Goal: Task Accomplishment & Management: Manage account settings

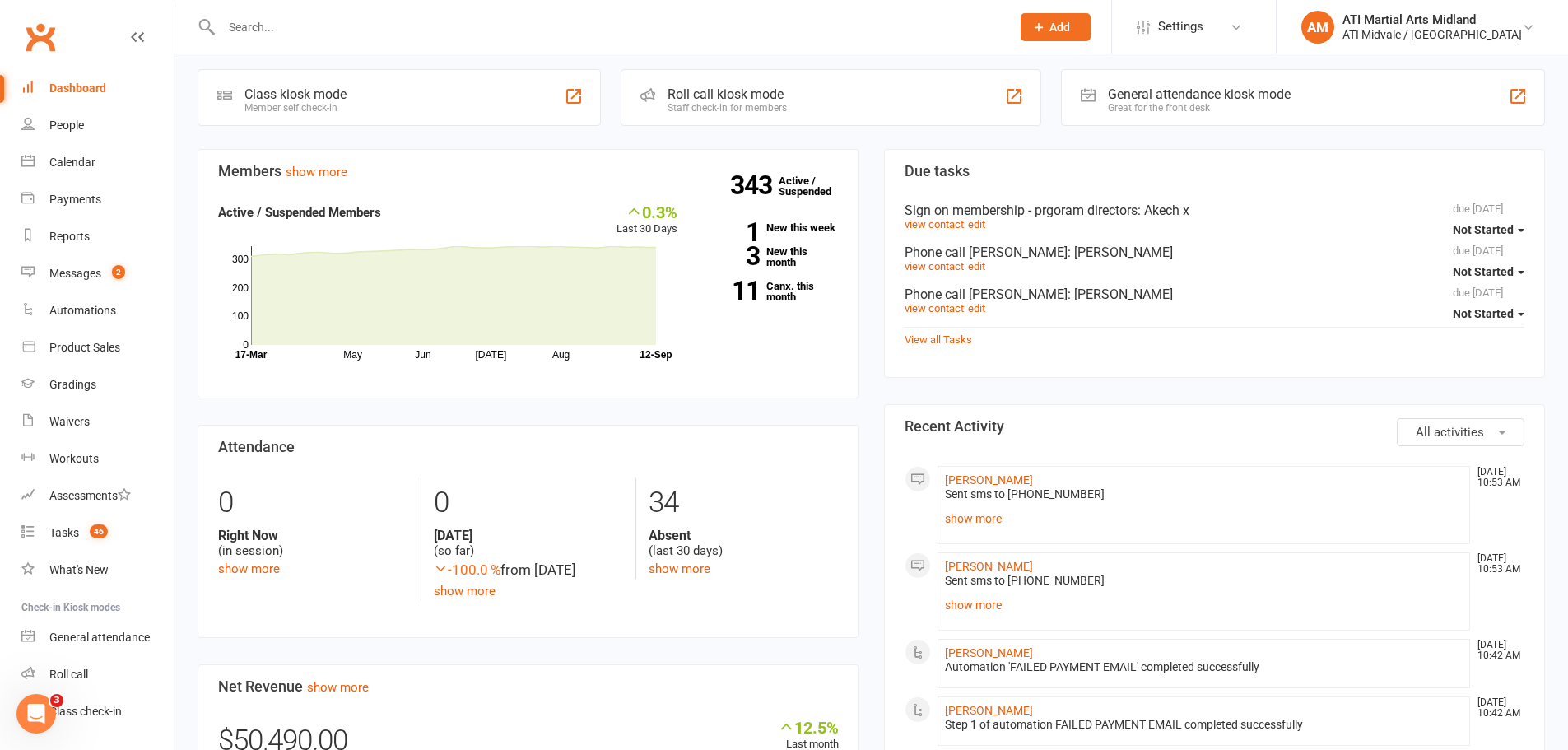
scroll to position [411, 0]
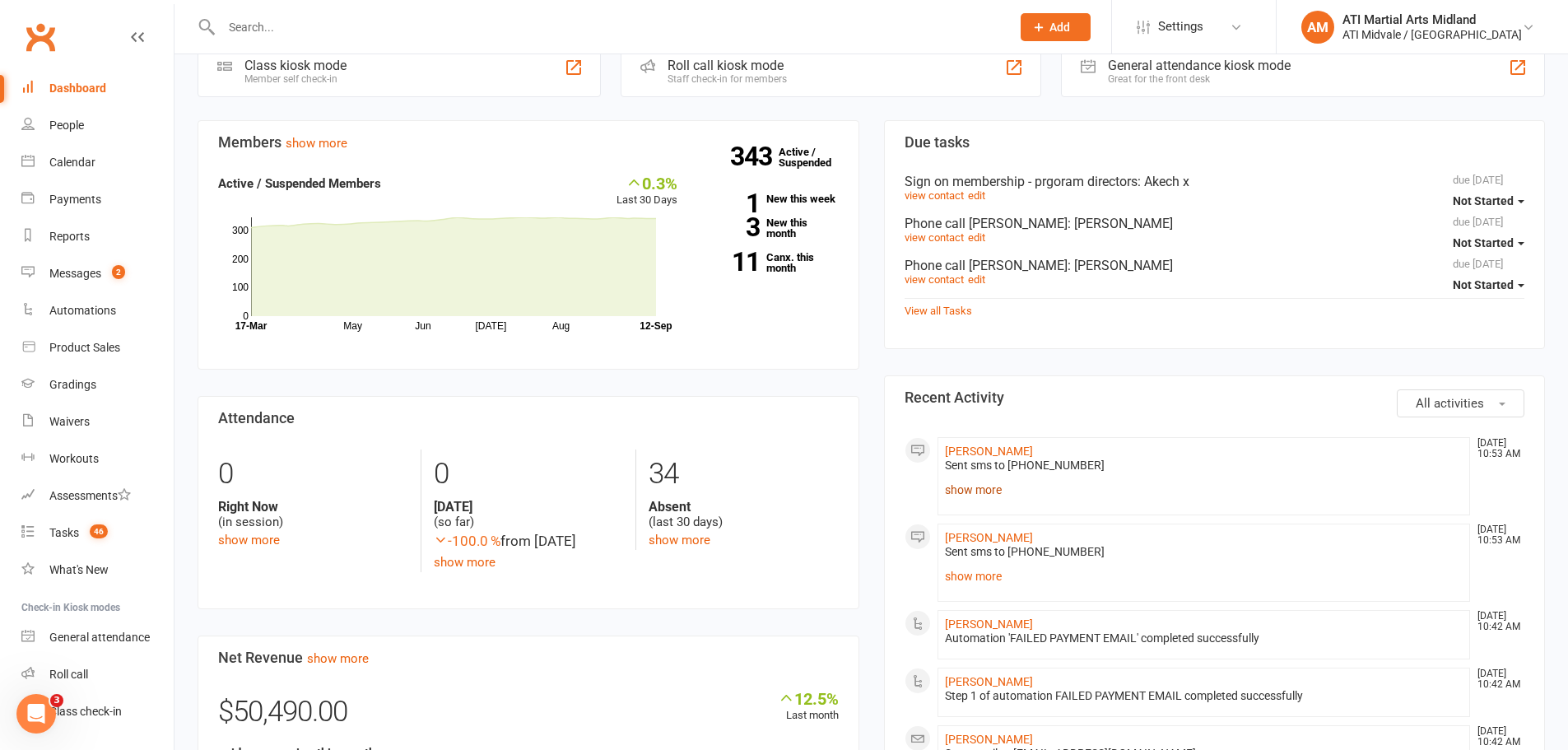
click at [988, 490] on link "show more" at bounding box center [1204, 490] width 518 height 23
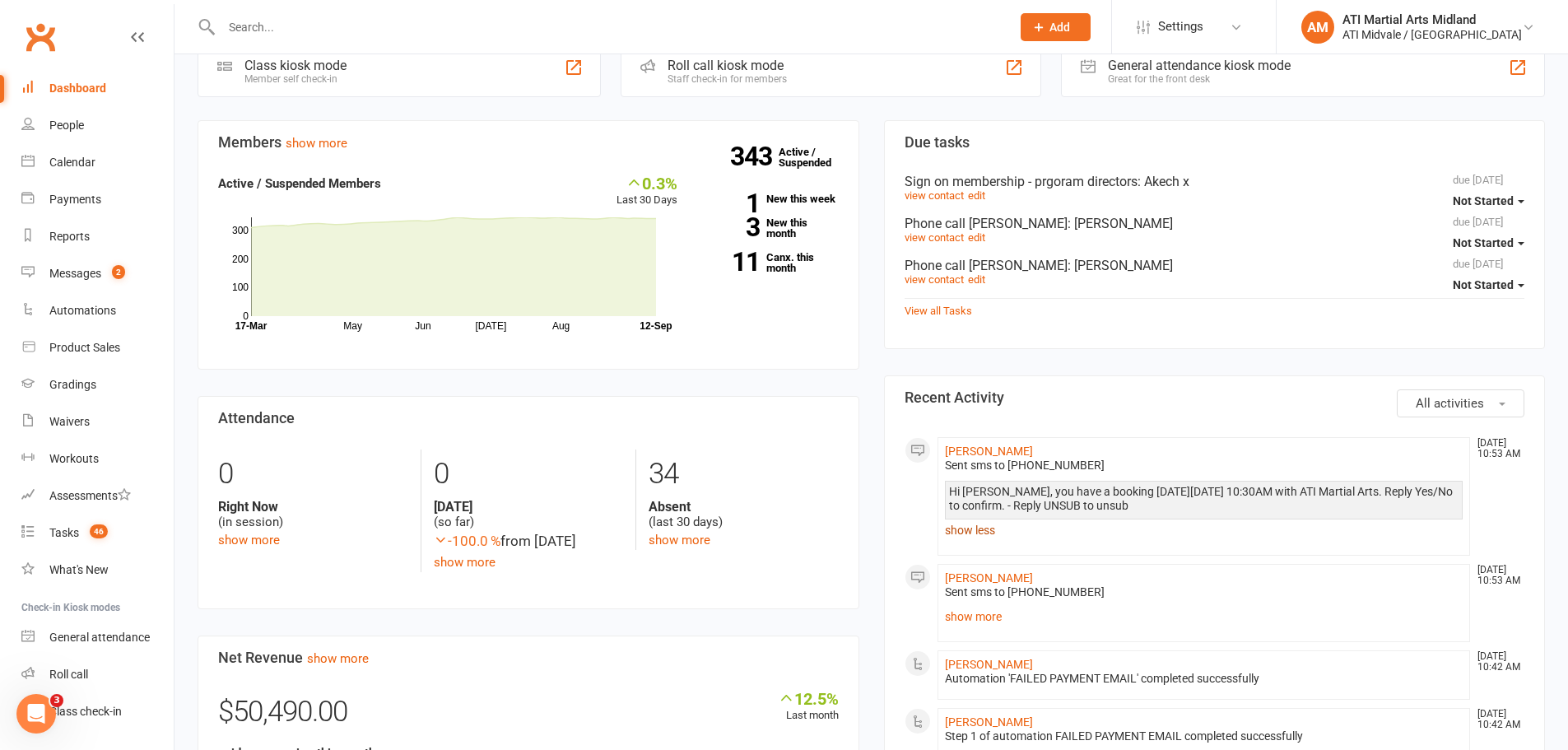
click at [990, 526] on link "show less" at bounding box center [1204, 530] width 518 height 23
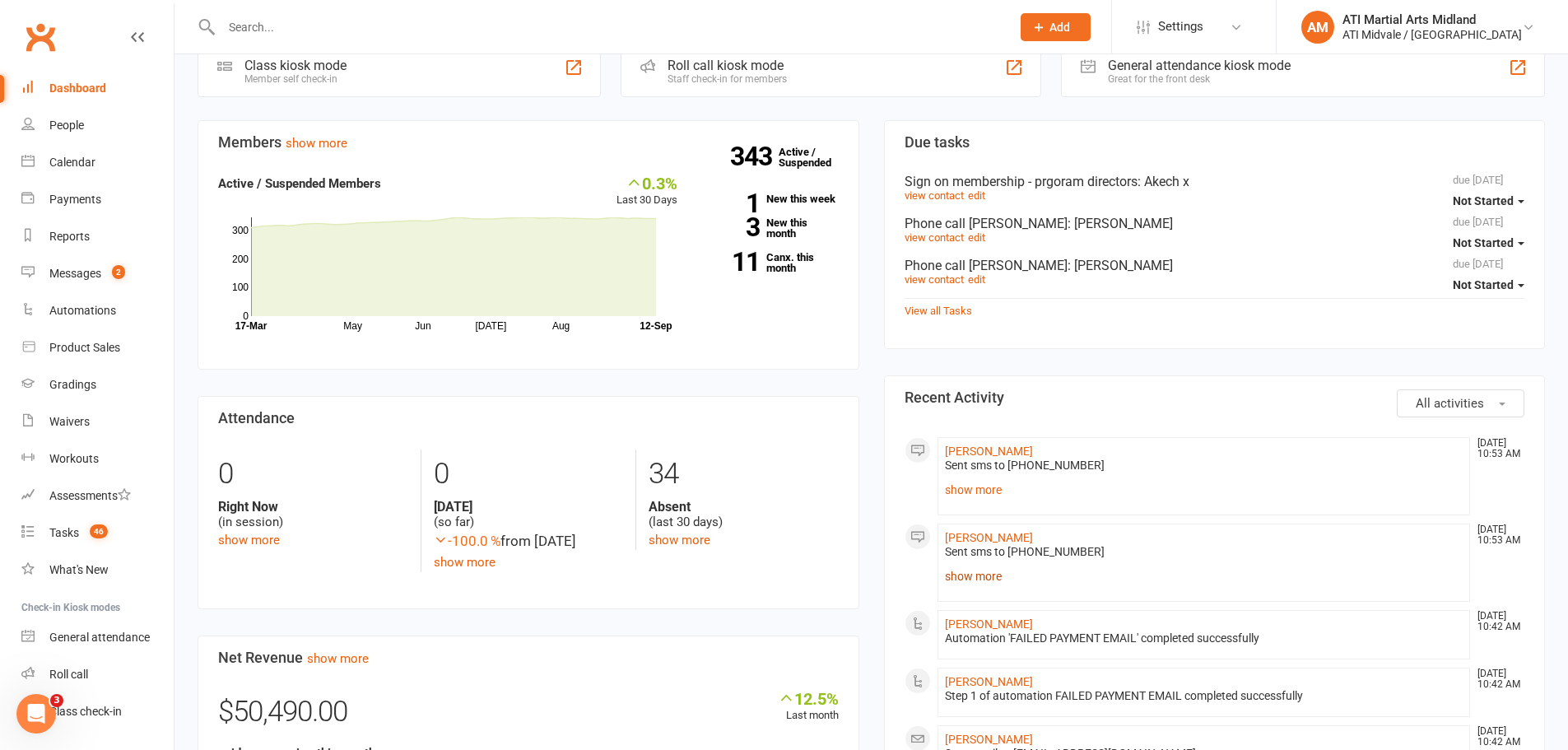
click at [981, 575] on link "show more" at bounding box center [1204, 576] width 518 height 23
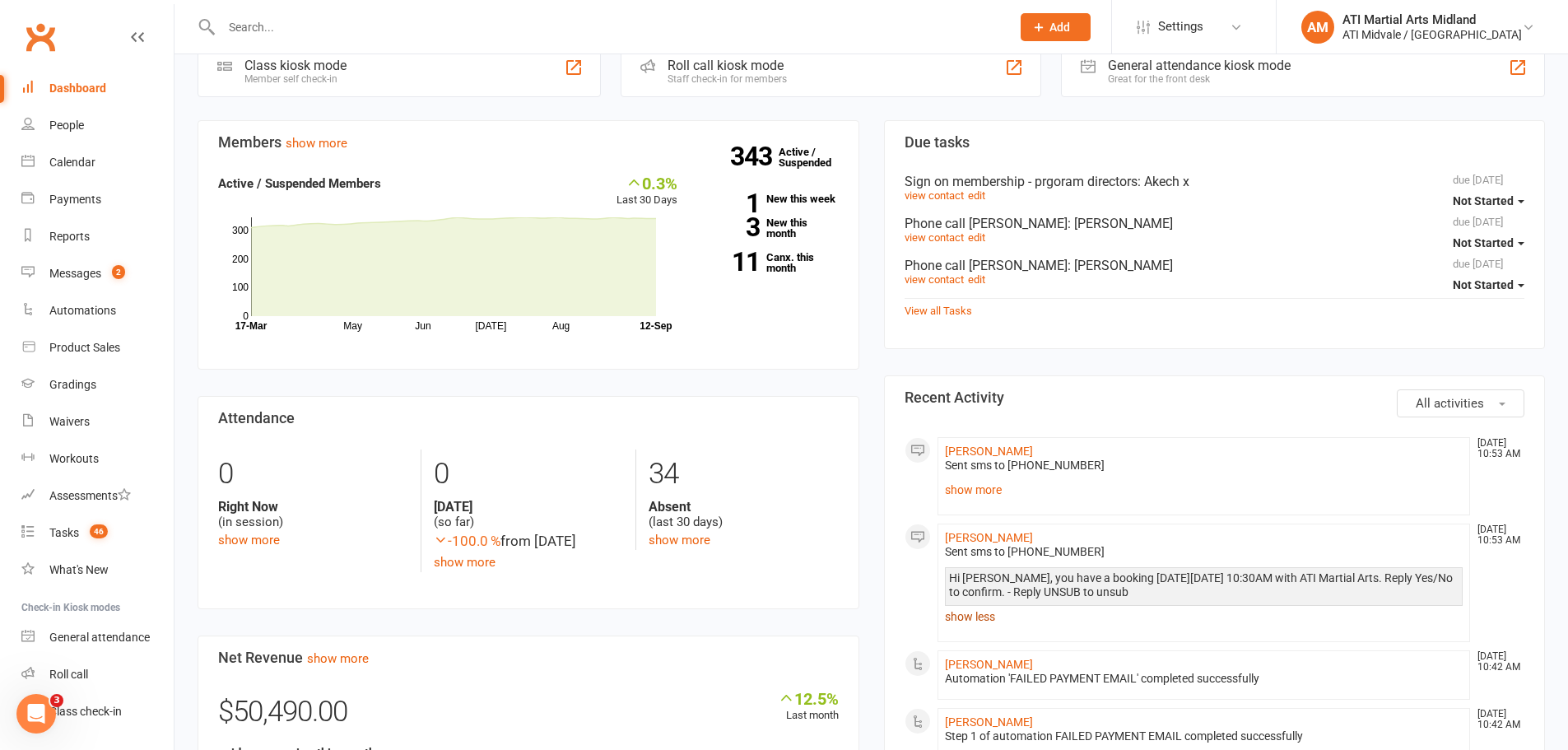
click at [973, 623] on link "show less" at bounding box center [1204, 616] width 518 height 23
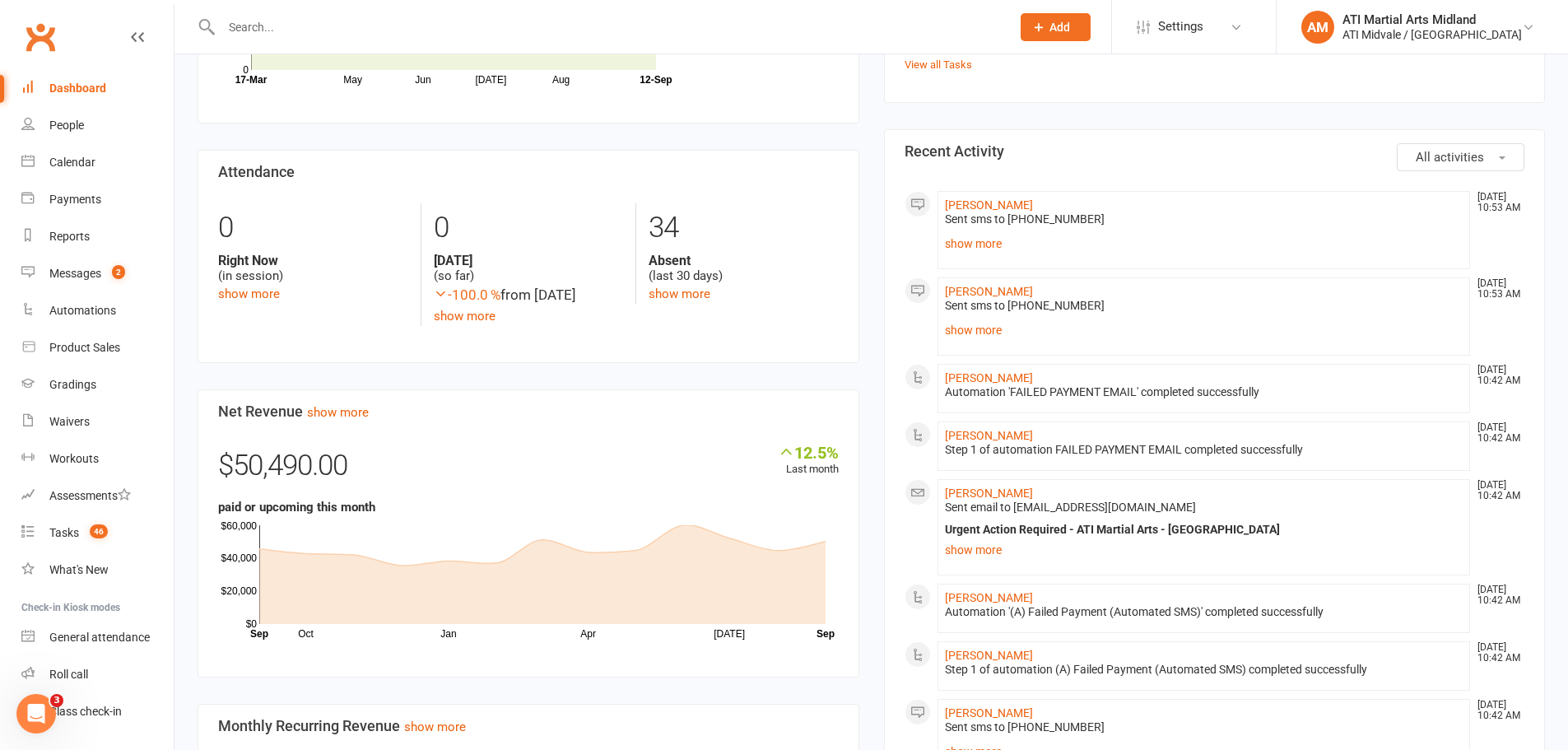
scroll to position [659, 0]
click at [980, 553] on link "show more" at bounding box center [1204, 549] width 518 height 23
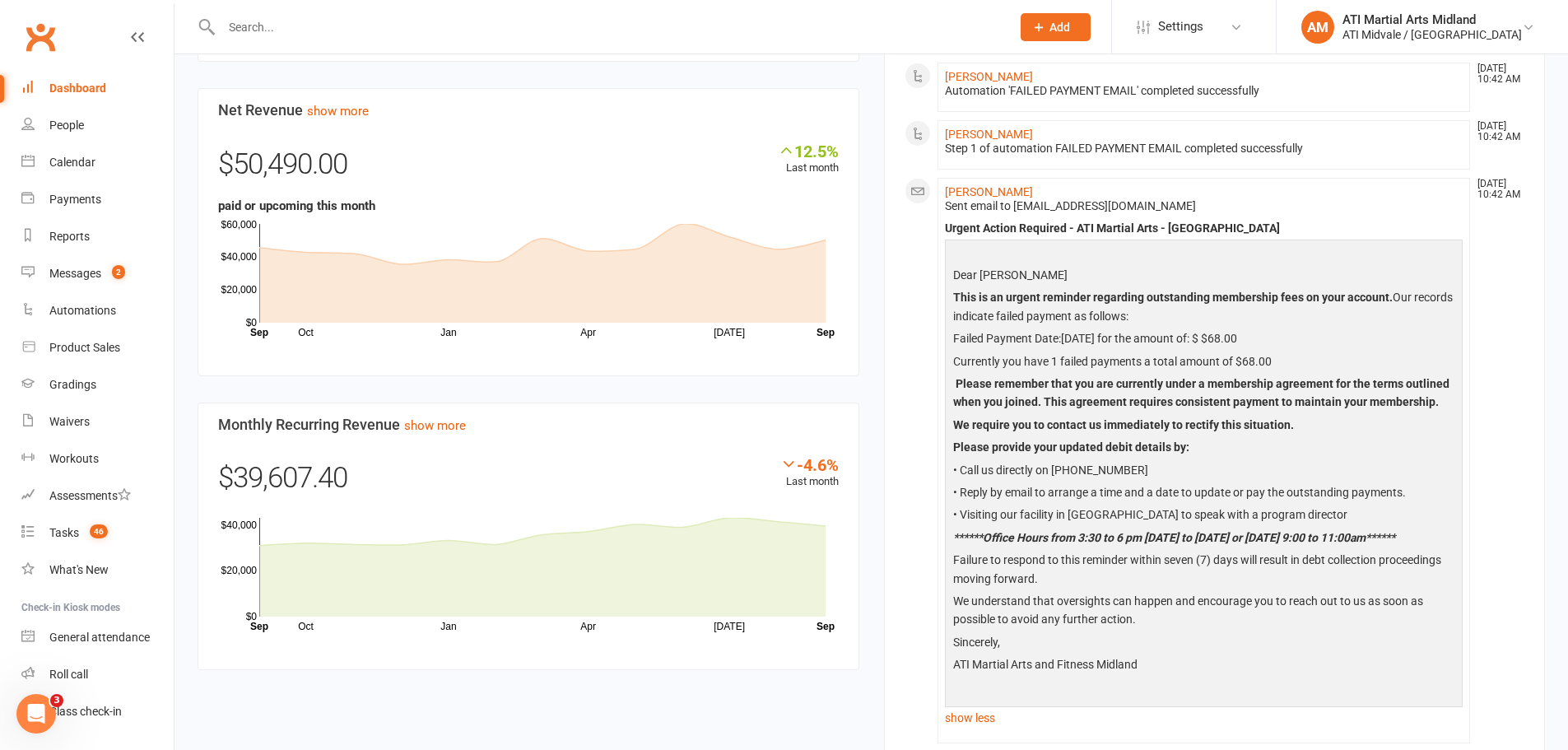
scroll to position [1070, 0]
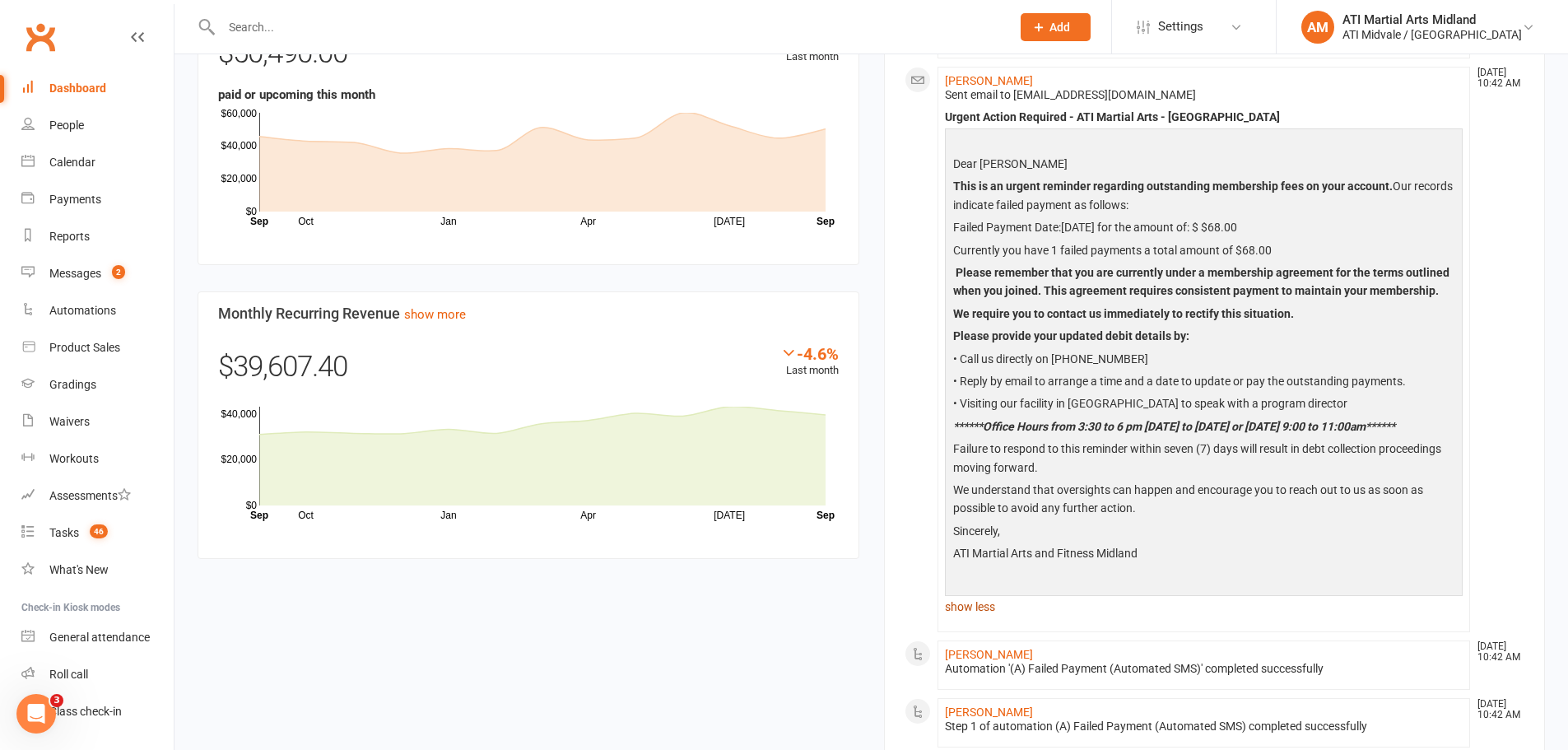
click at [986, 615] on link "show less" at bounding box center [1204, 607] width 518 height 23
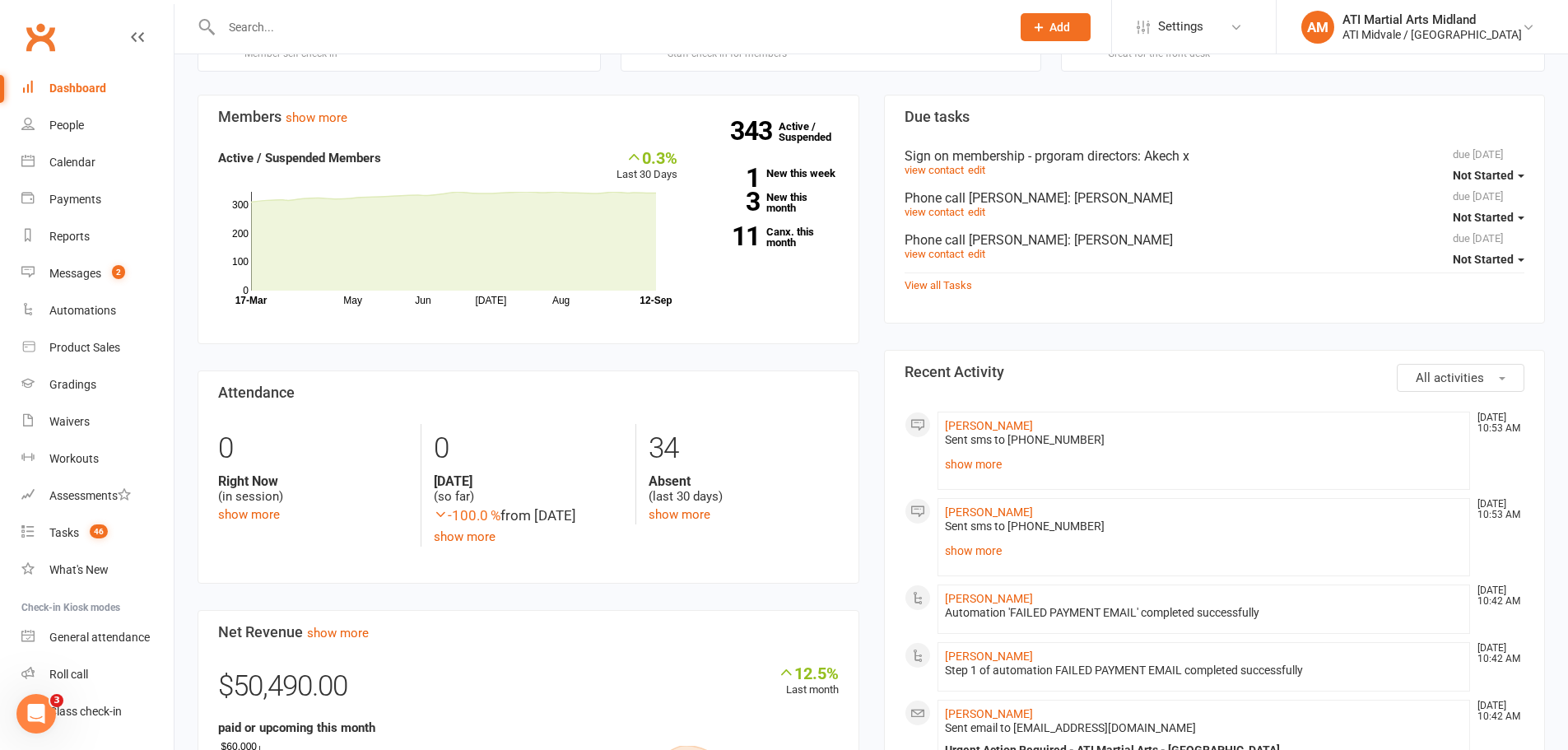
scroll to position [411, 0]
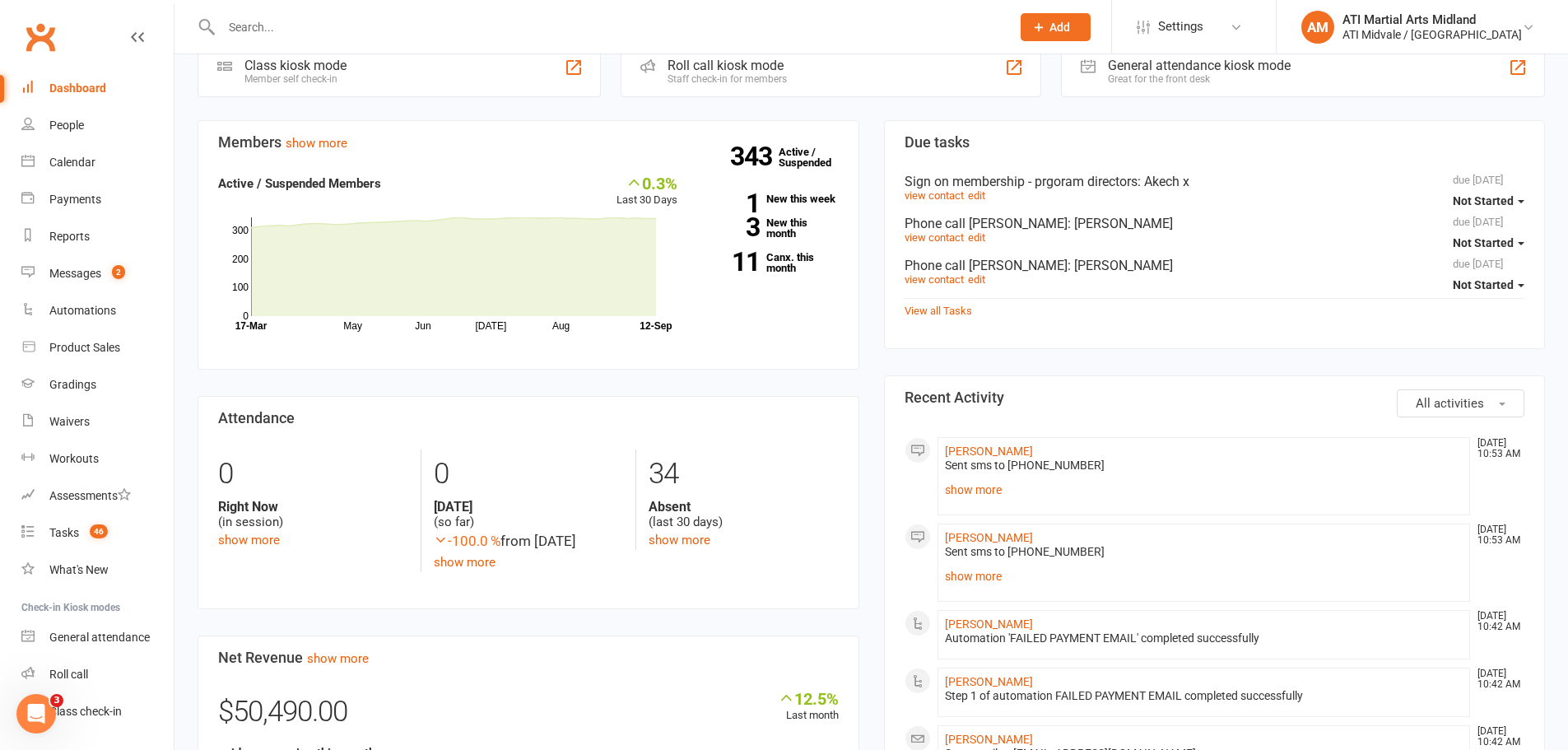
click at [299, 39] on div at bounding box center [599, 27] width 802 height 54
click at [300, 32] on input "text" at bounding box center [607, 27] width 783 height 23
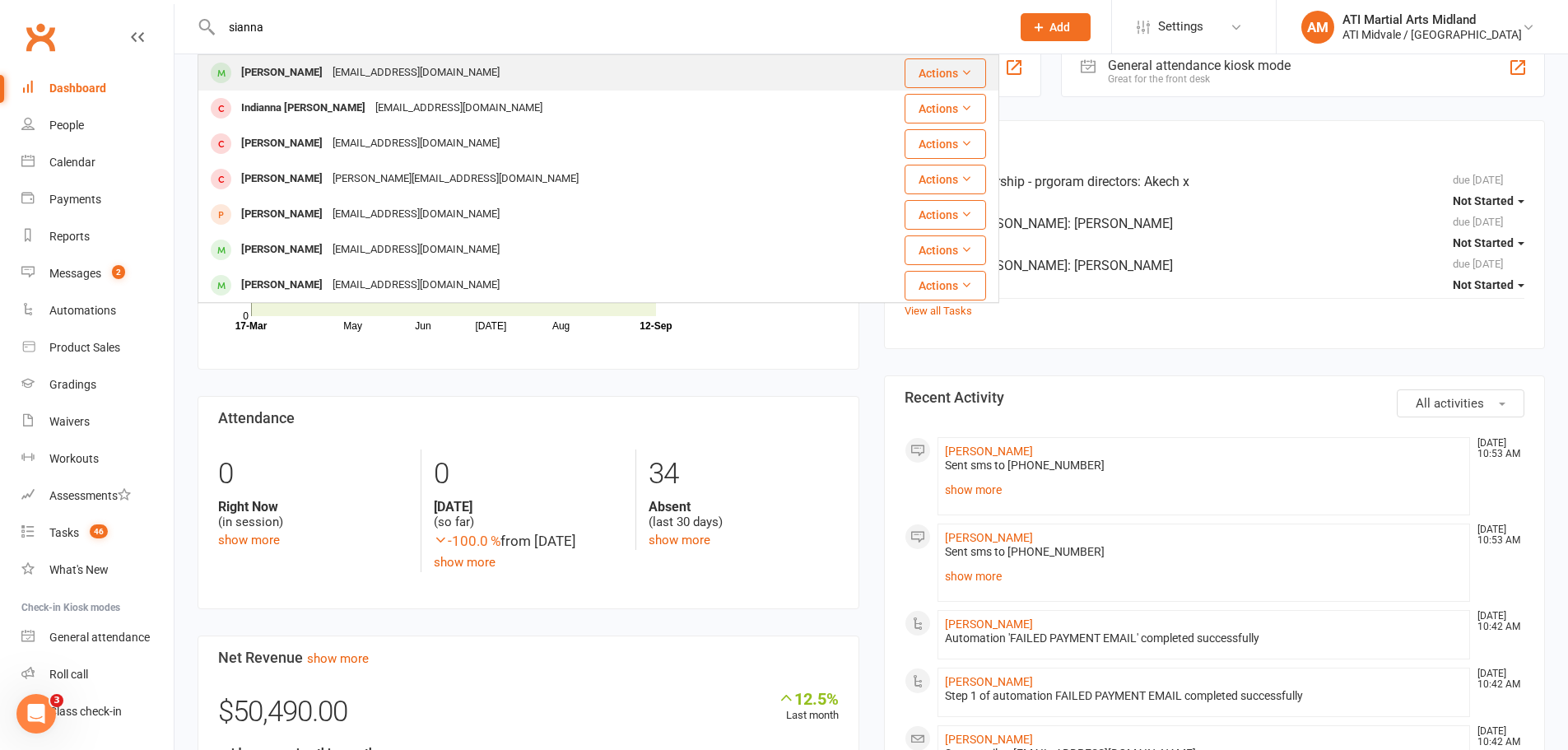
type input "sianna"
click at [389, 81] on div "nicoledsouza121@gmail.com" at bounding box center [416, 73] width 177 height 24
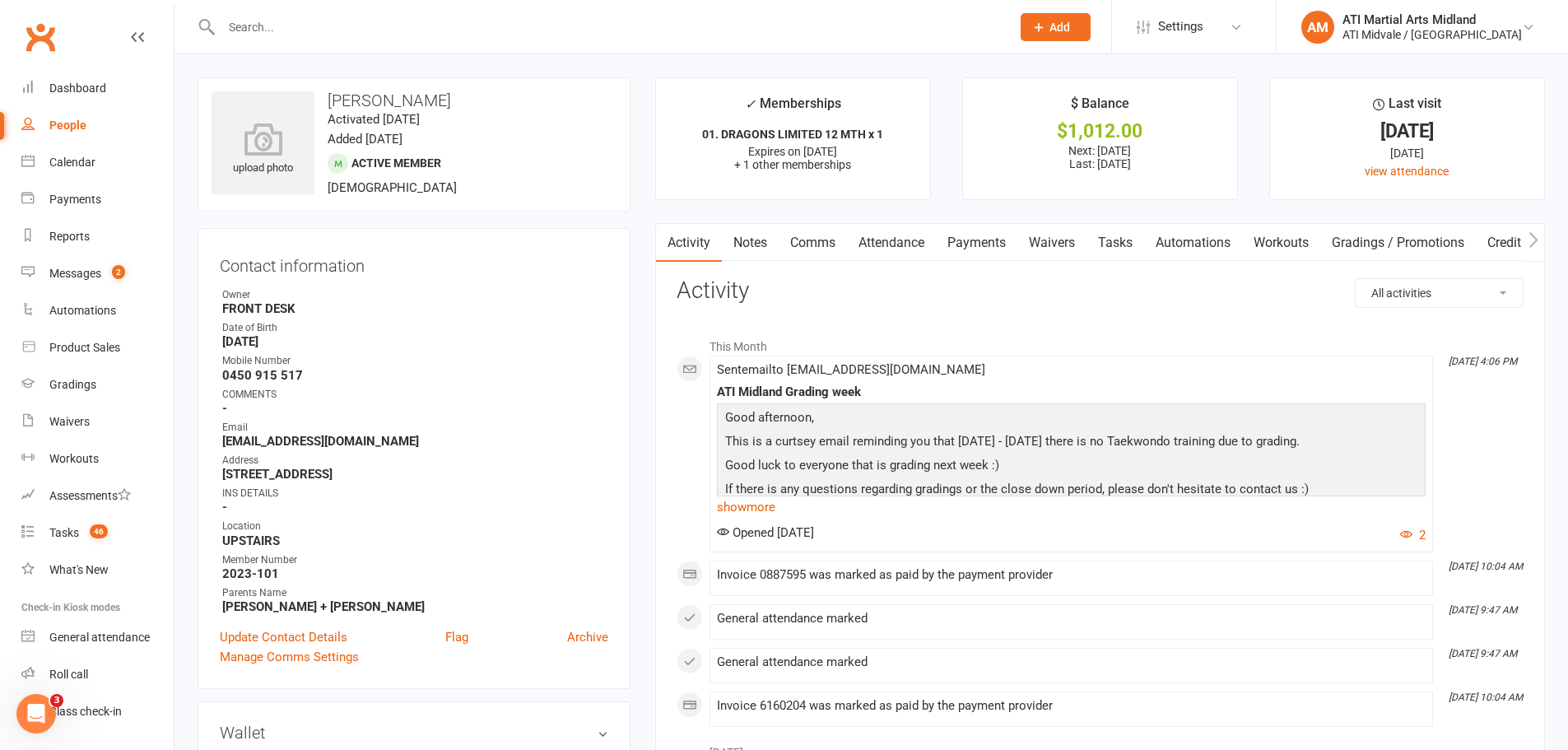
click at [978, 250] on link "Payments" at bounding box center [976, 243] width 82 height 38
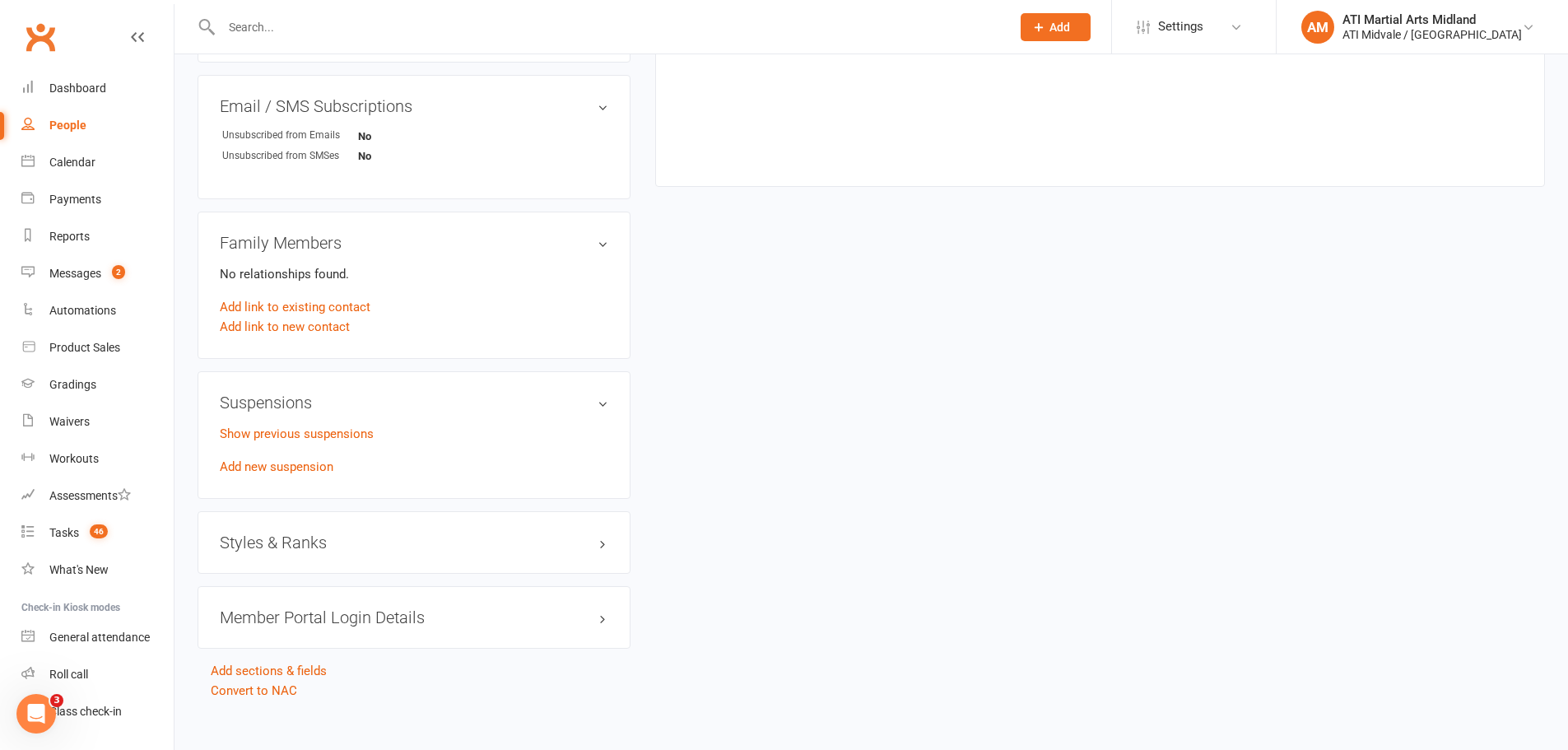
scroll to position [1085, 0]
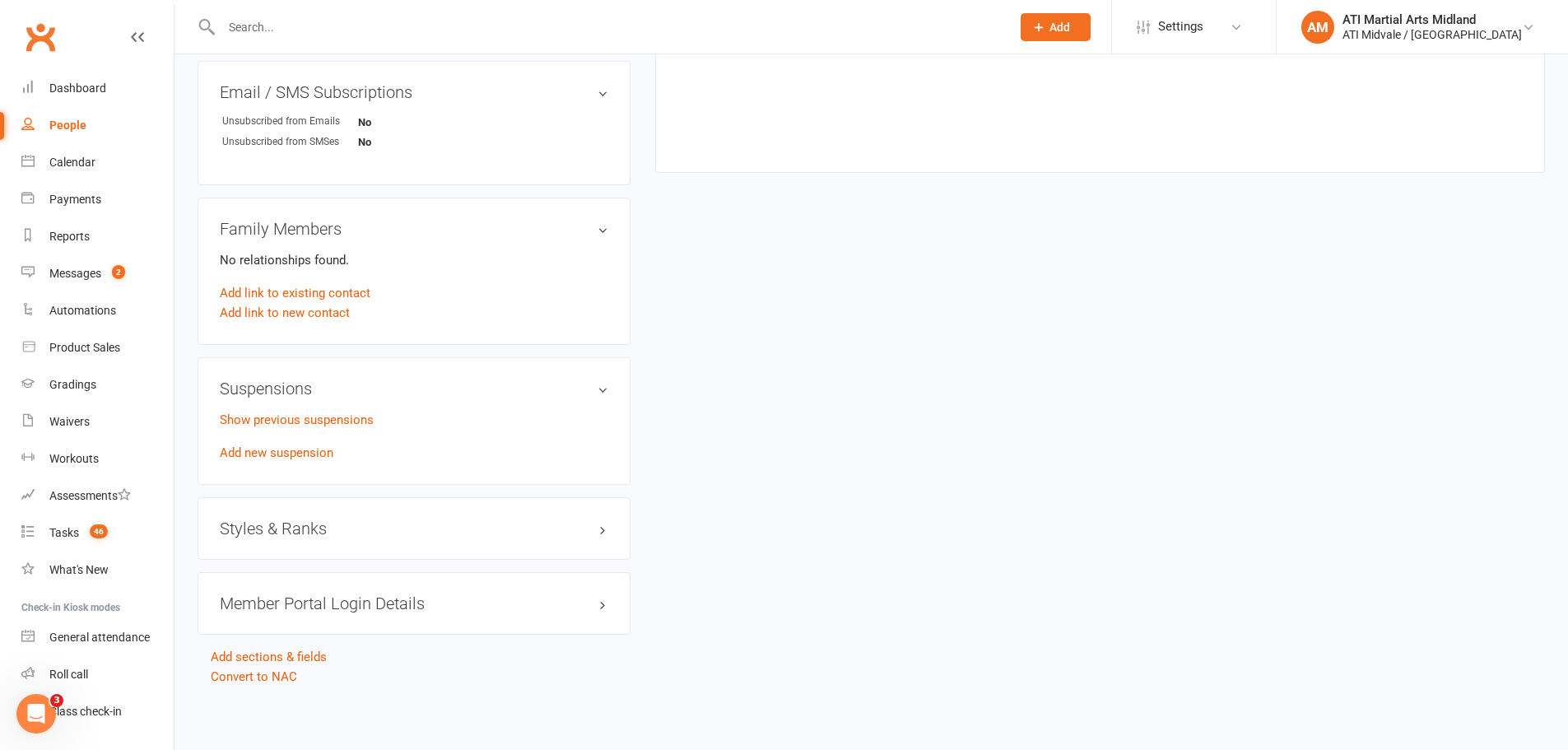
drag, startPoint x: 381, startPoint y: 512, endPoint x: 380, endPoint y: 521, distance: 9.1
click at [380, 518] on div "Styles & Ranks" at bounding box center [414, 529] width 433 height 62
click at [380, 521] on h3 "Styles & Ranks" at bounding box center [414, 528] width 389 height 18
click at [379, 521] on h3 "Styles & Ranks" at bounding box center [414, 528] width 389 height 18
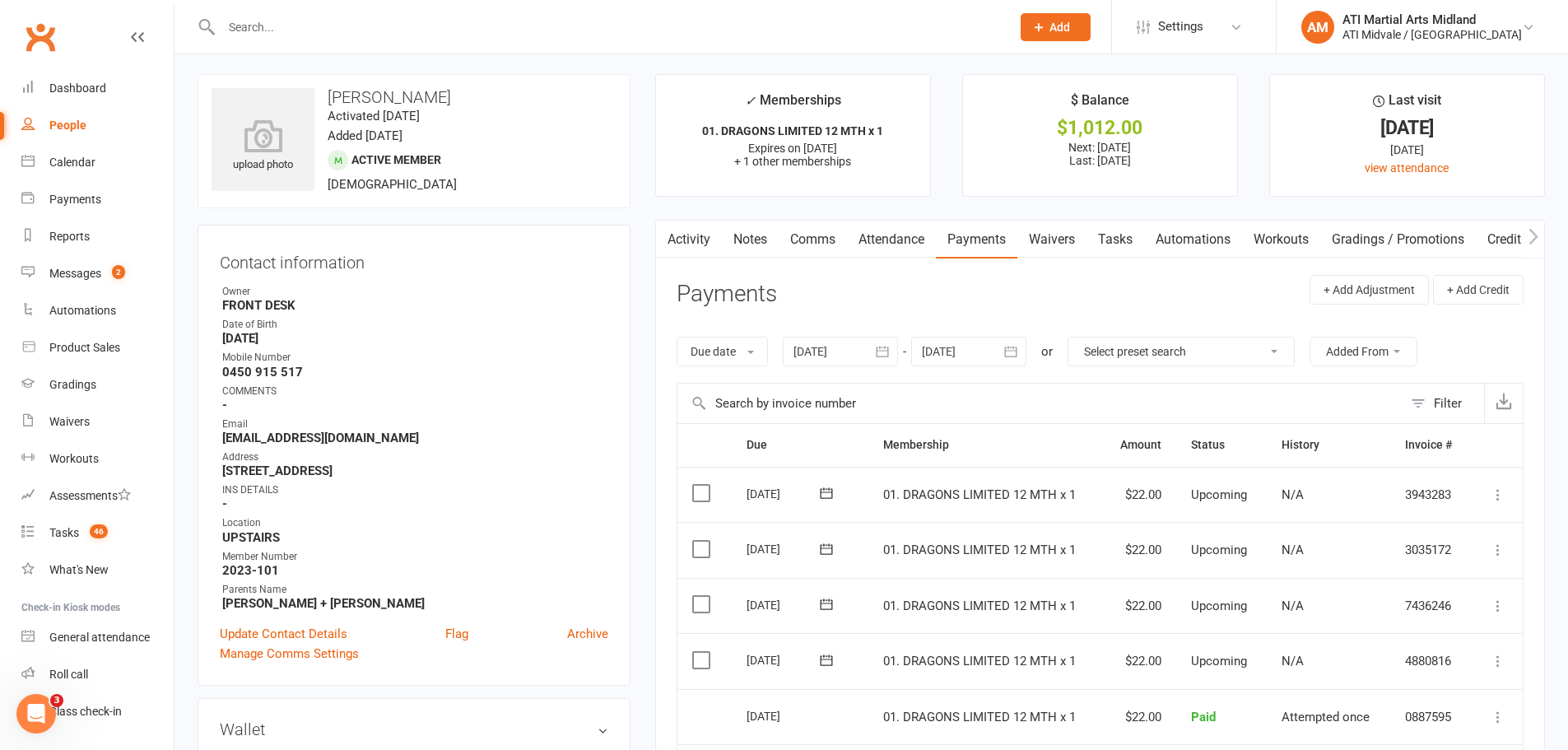
scroll to position [0, 0]
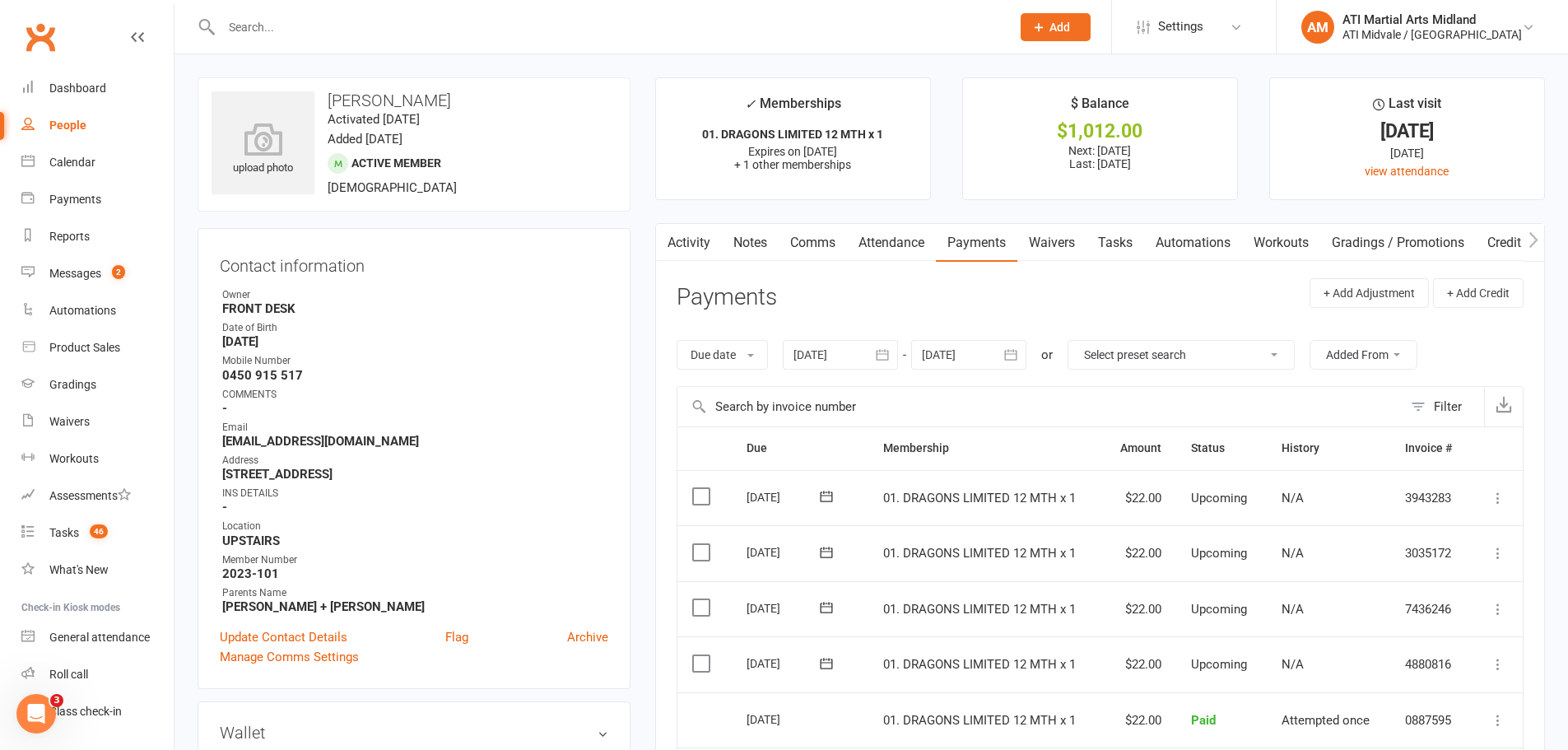
click at [270, 33] on input "text" at bounding box center [607, 27] width 783 height 23
click at [1131, 242] on link "Tasks" at bounding box center [1115, 243] width 57 height 38
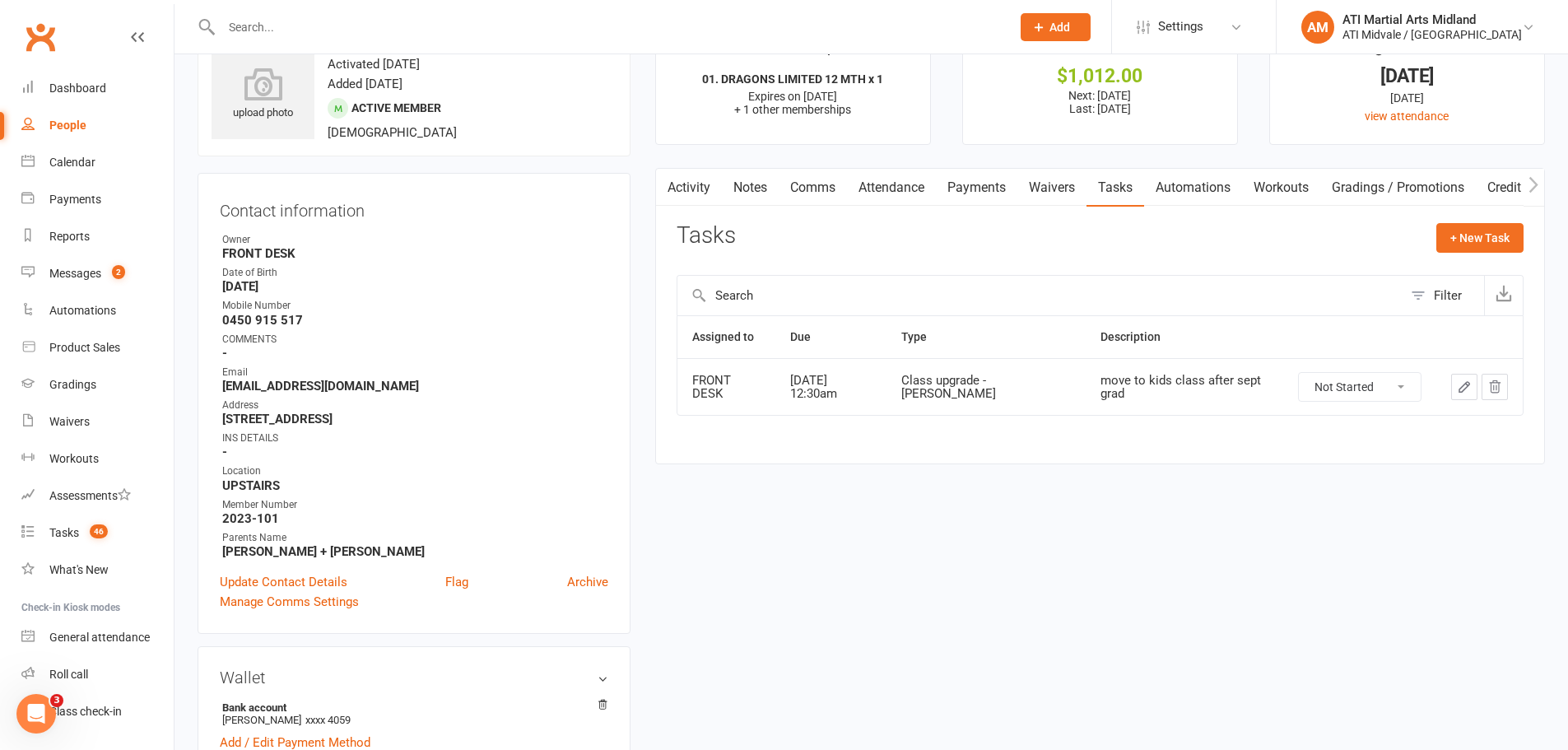
scroll to position [82, 0]
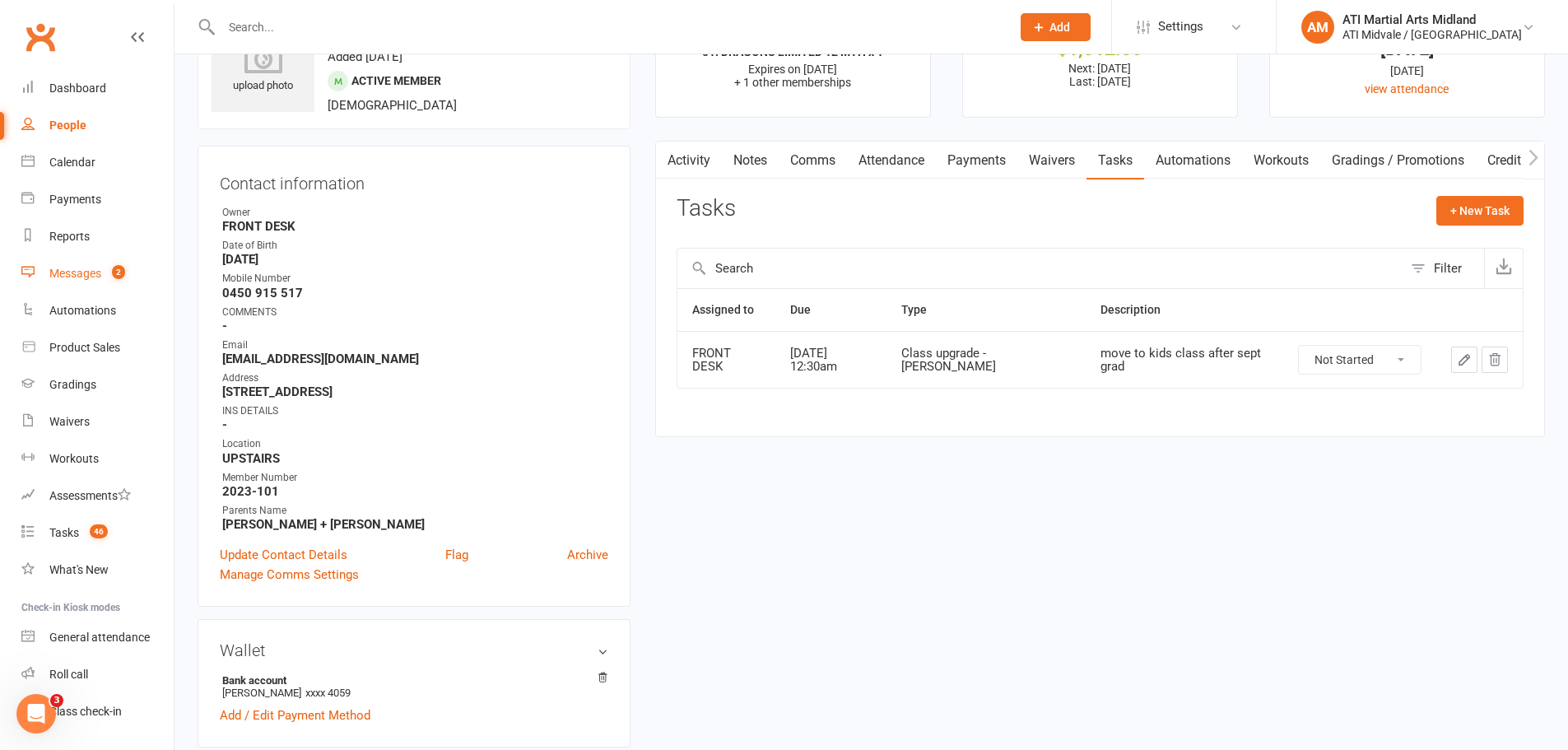
click at [92, 276] on div "Messages" at bounding box center [75, 273] width 52 height 13
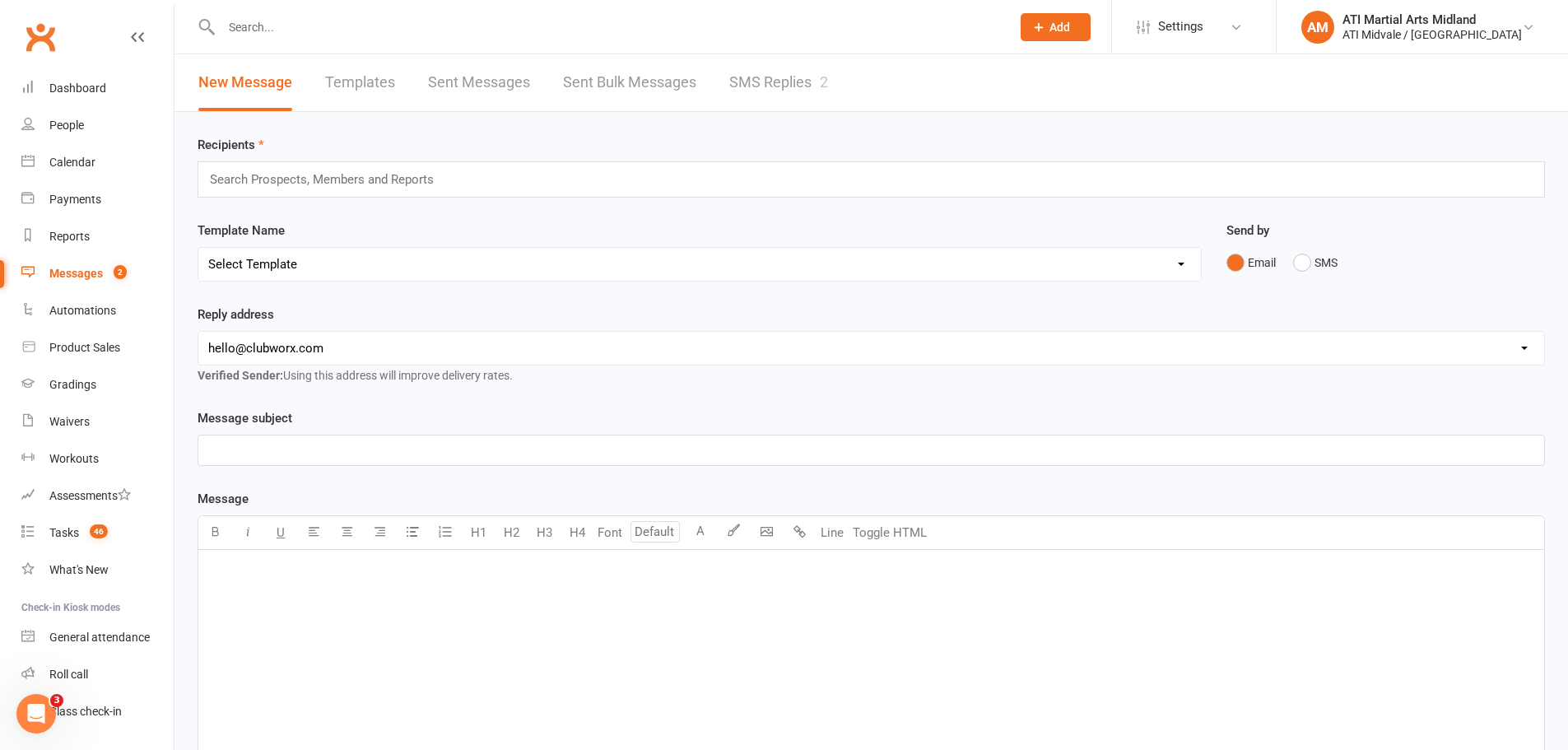
click at [785, 82] on link "SMS Replies 2" at bounding box center [778, 82] width 99 height 56
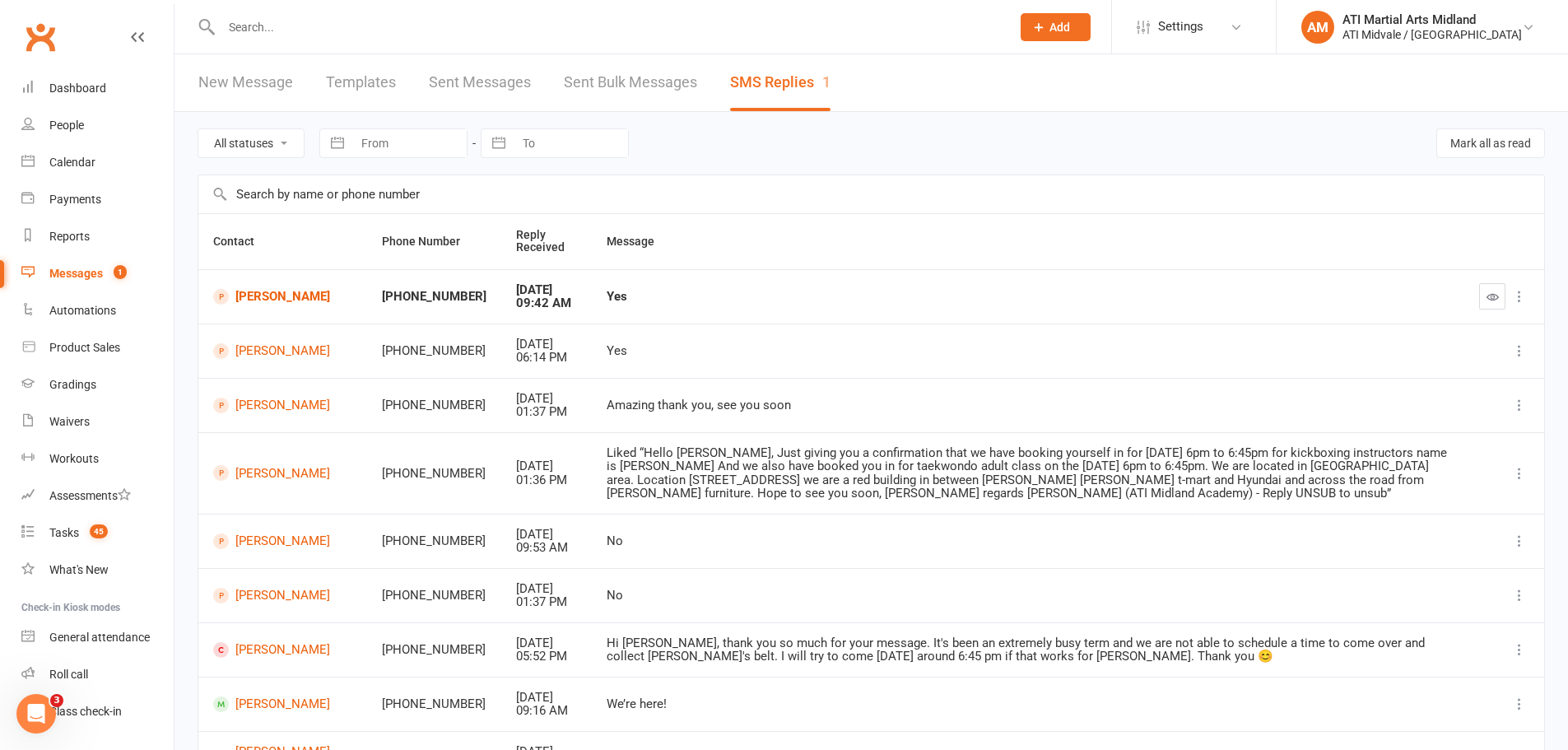
click at [311, 25] on input "text" at bounding box center [607, 27] width 783 height 23
click at [75, 88] on div "Dashboard" at bounding box center [77, 88] width 56 height 13
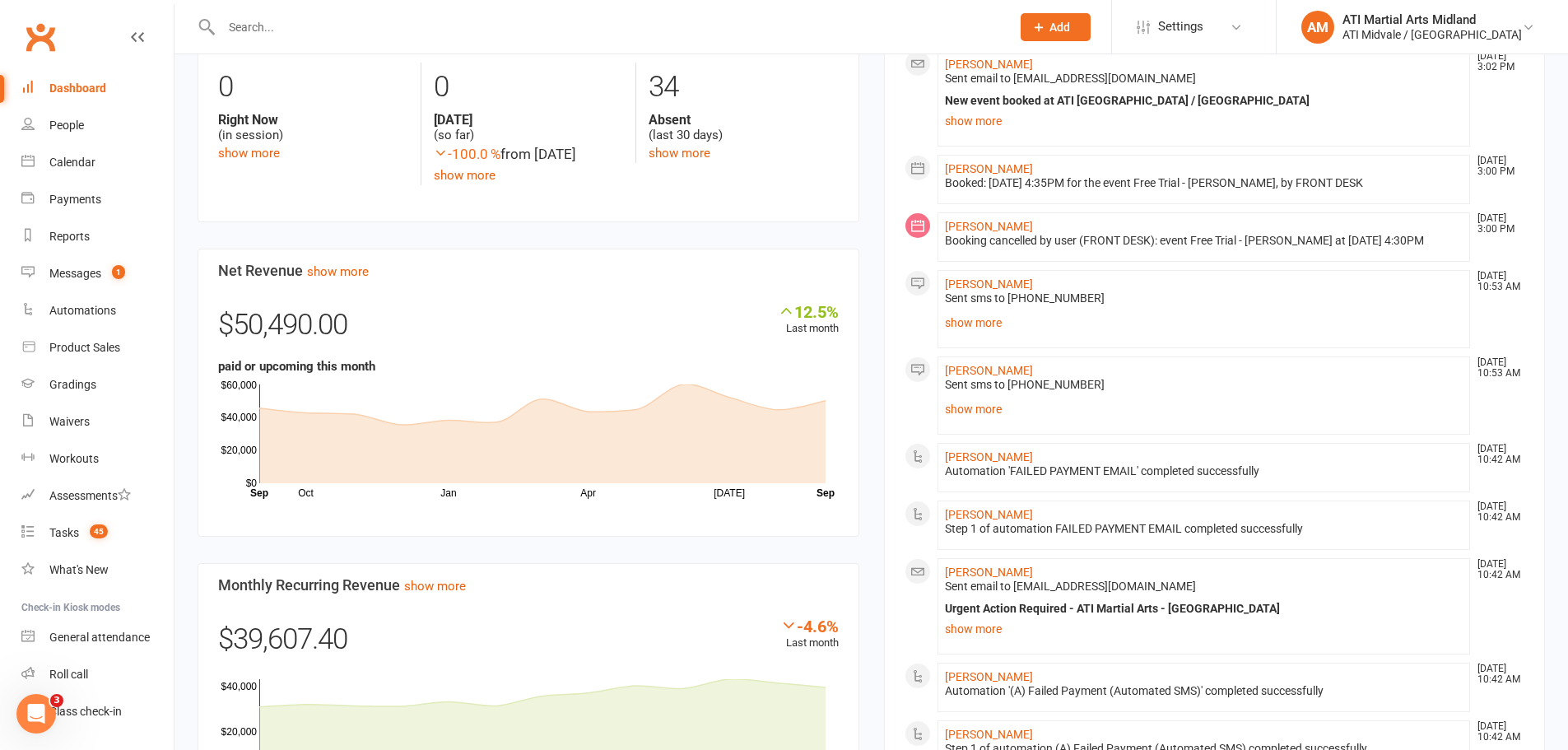
scroll to position [823, 0]
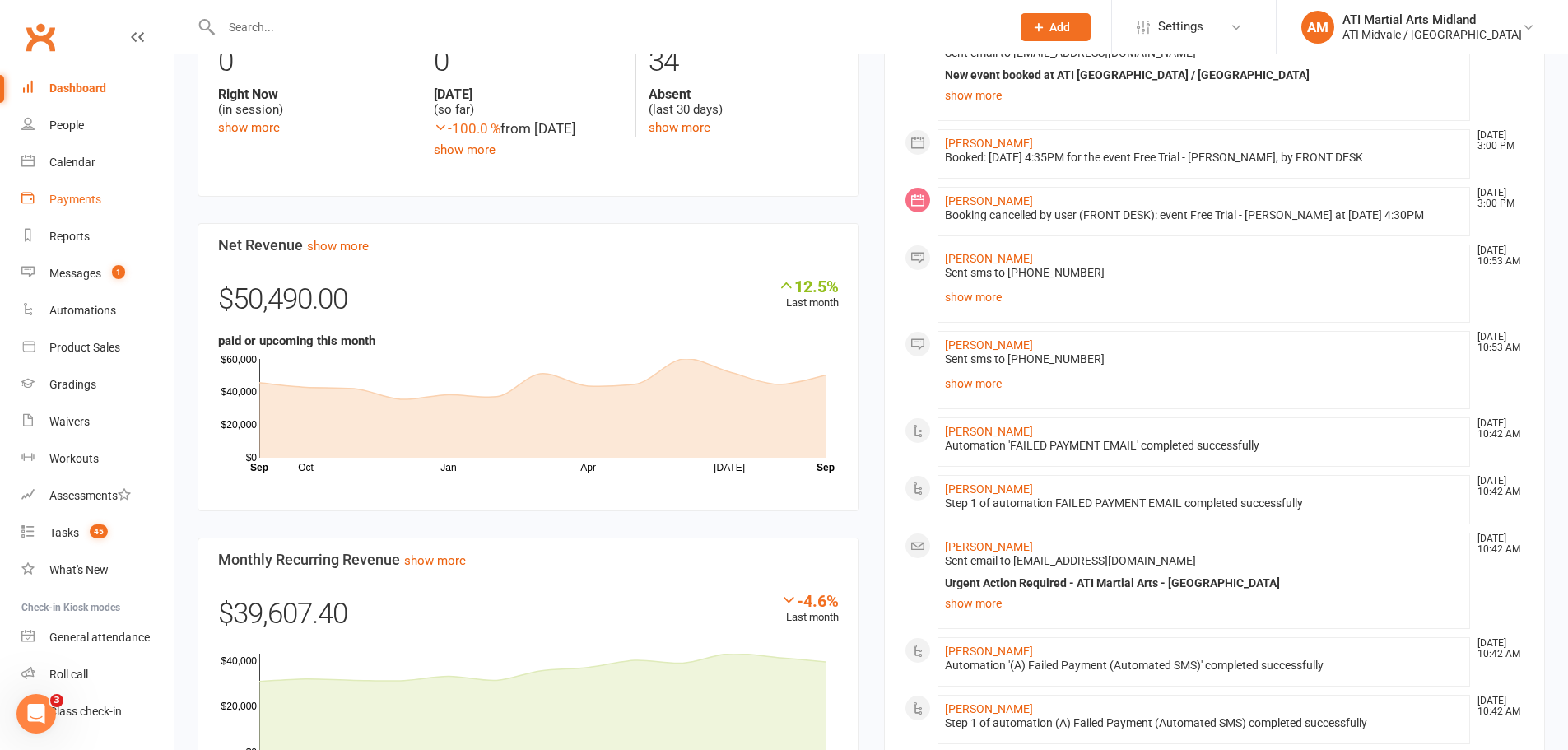
click at [84, 195] on div "Payments" at bounding box center [75, 199] width 52 height 13
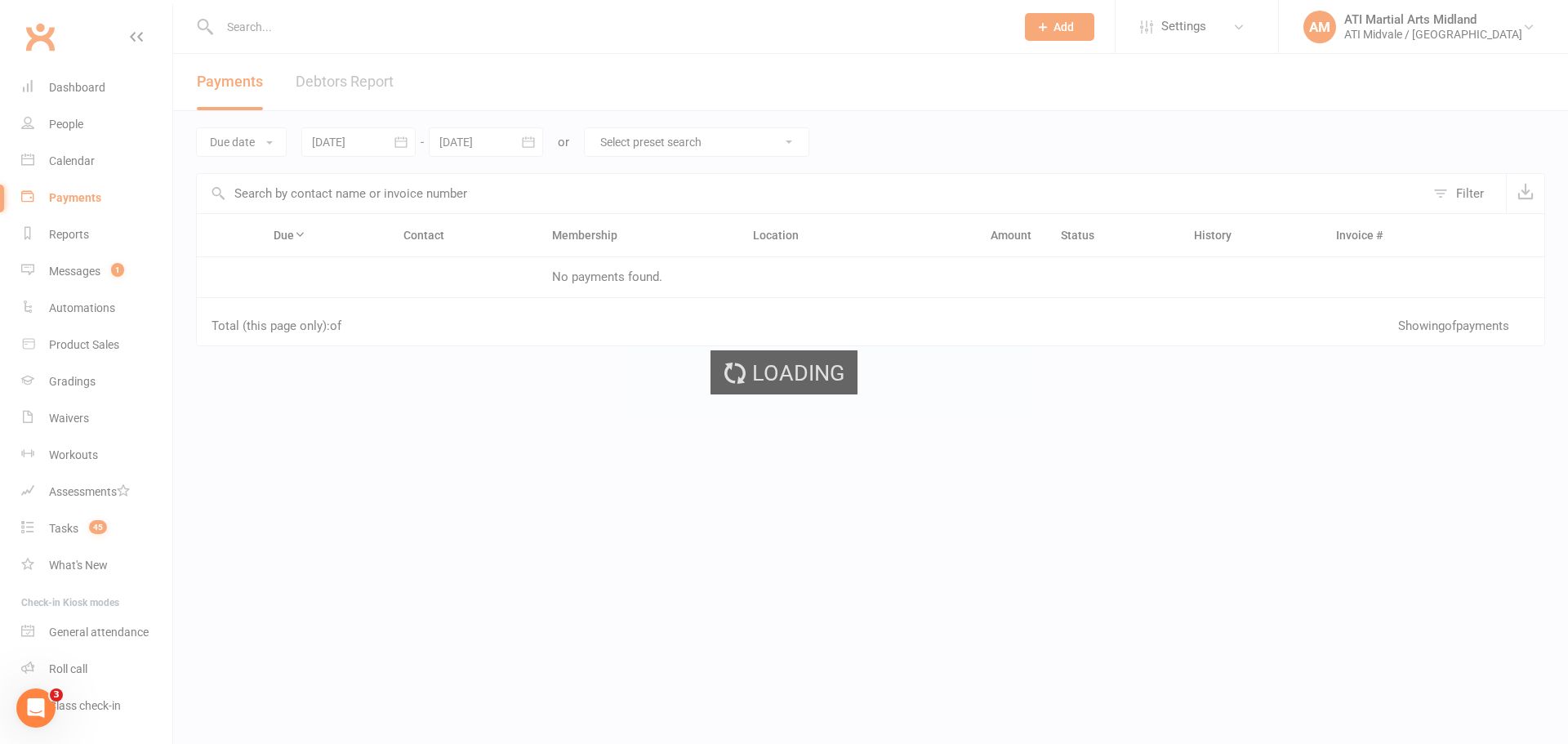
click at [369, 93] on ui-view "Prospect Member Non-attending contact Class / event Appointment Grading event T…" at bounding box center [784, 281] width 1568 height 553
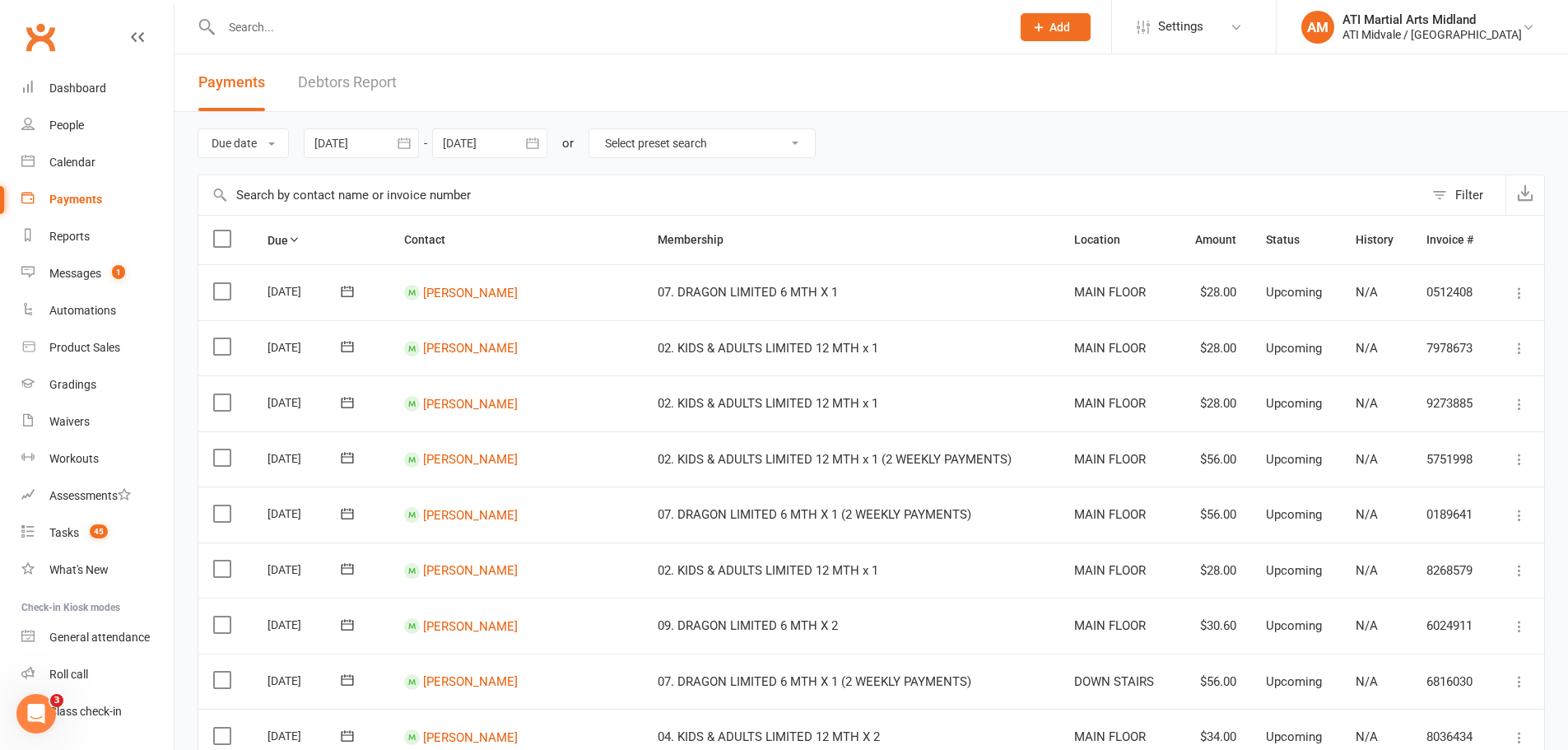
click at [359, 81] on link "Debtors Report" at bounding box center [347, 82] width 99 height 56
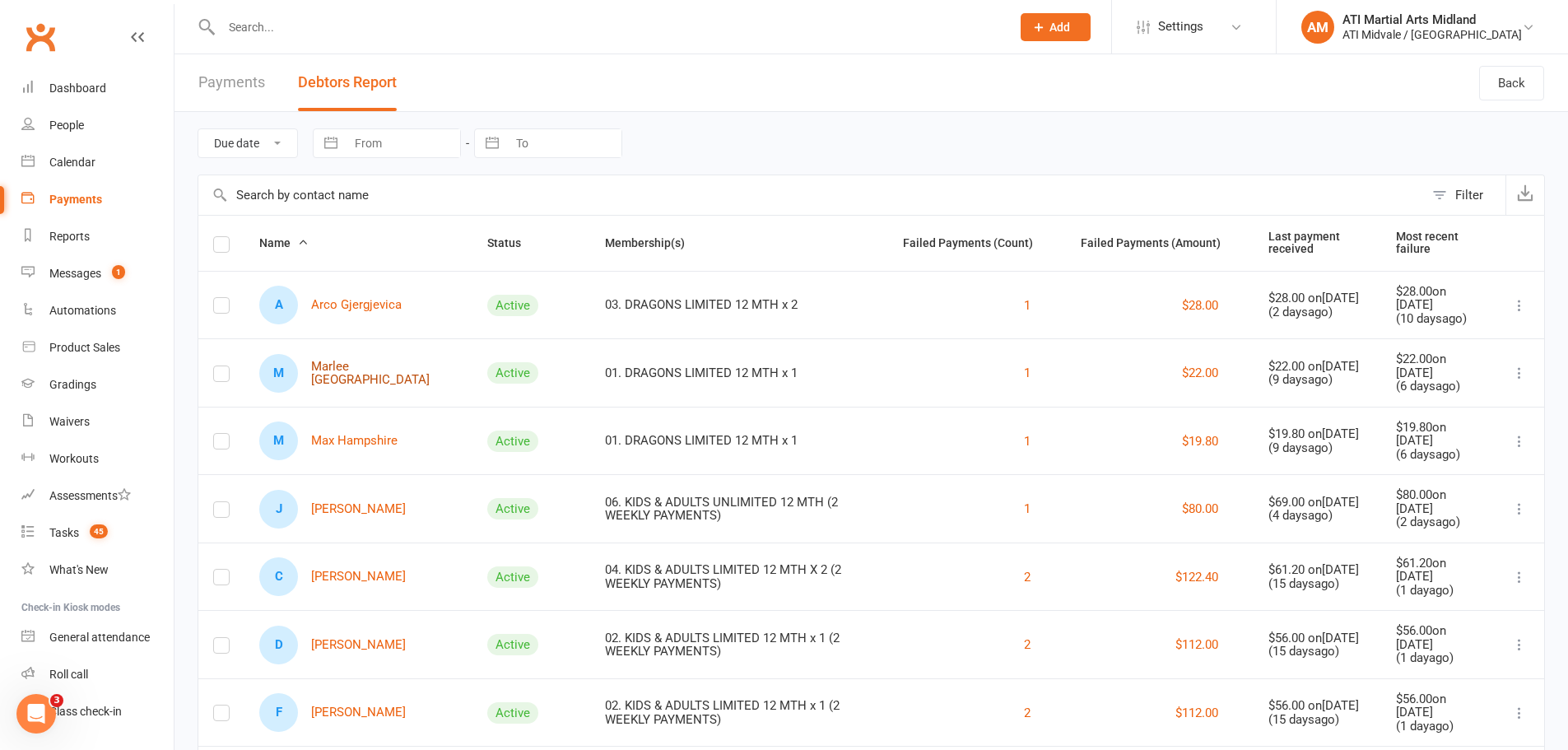
click at [345, 372] on link "M [PERSON_NAME]" at bounding box center [358, 373] width 199 height 39
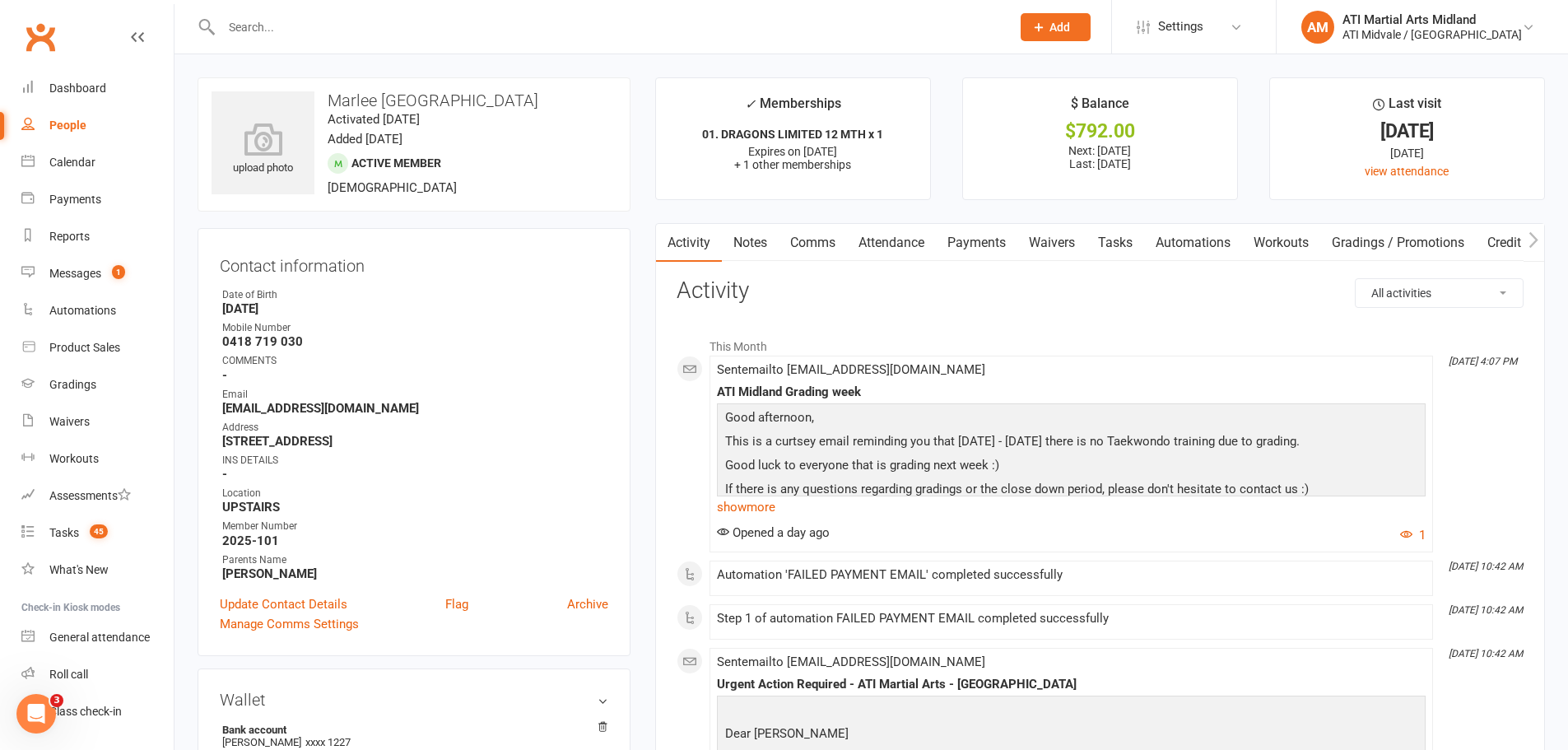
click at [1003, 244] on link "Payments" at bounding box center [976, 243] width 82 height 38
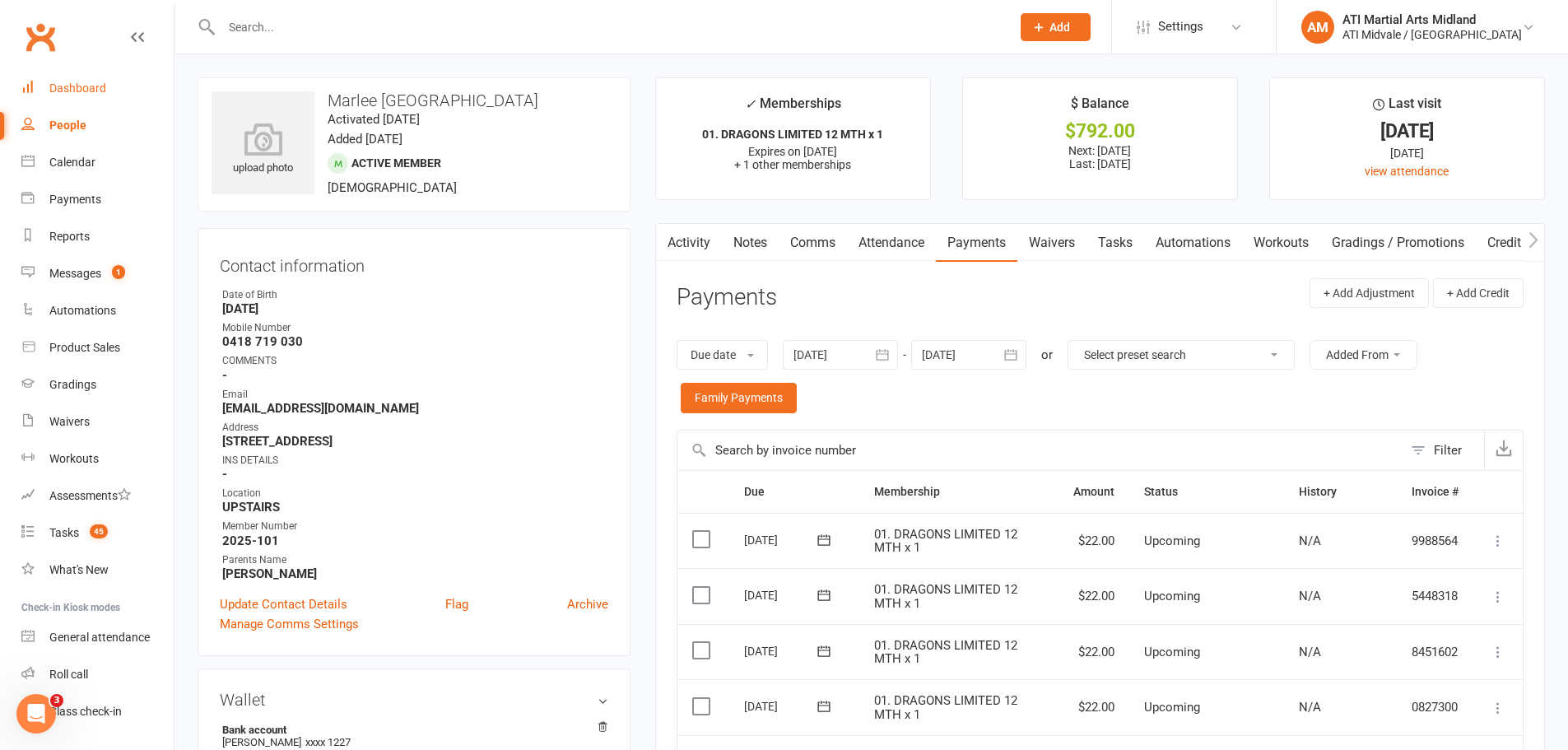
click at [87, 91] on div "Dashboard" at bounding box center [77, 88] width 56 height 13
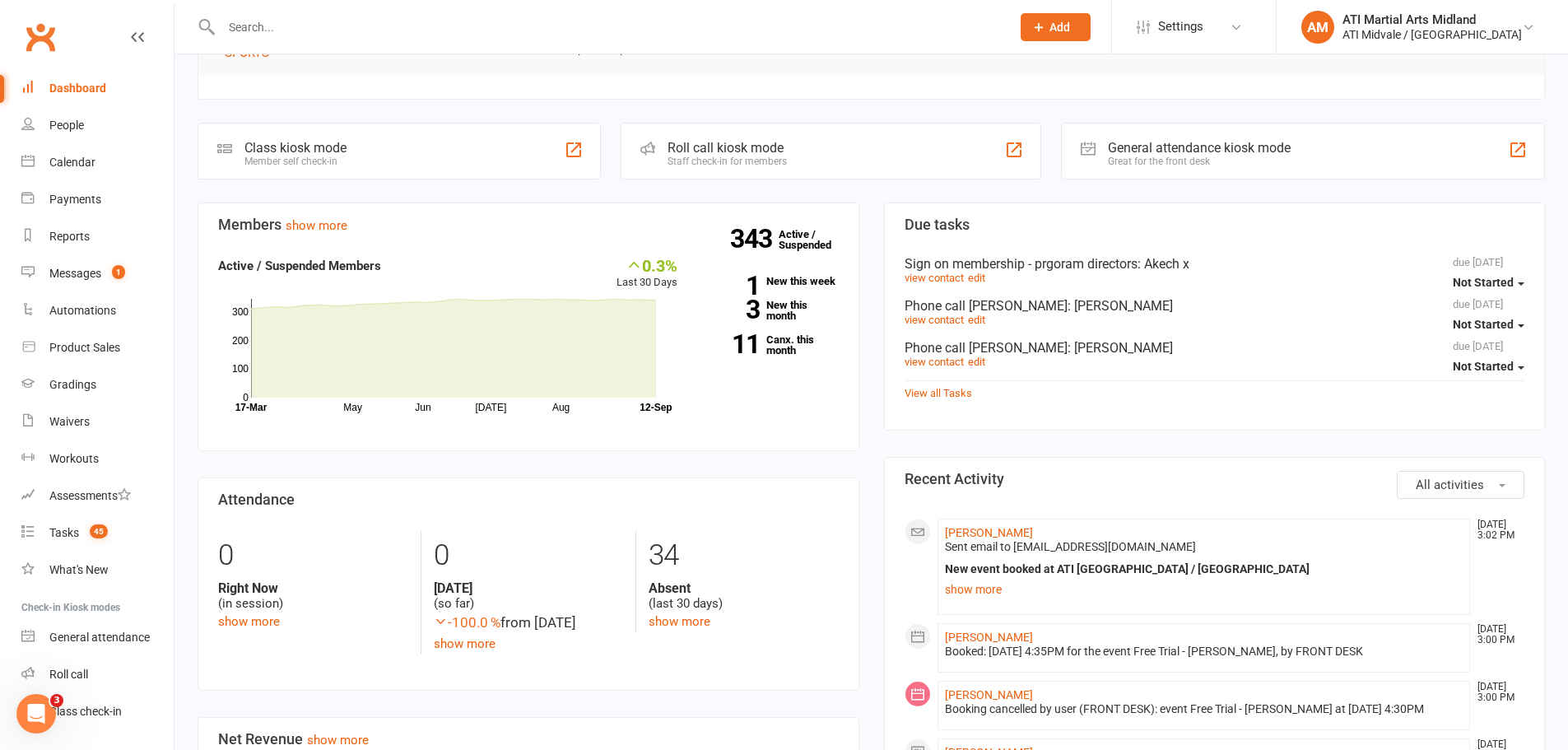
scroll to position [411, 0]
